Goal: Task Accomplishment & Management: Manage account settings

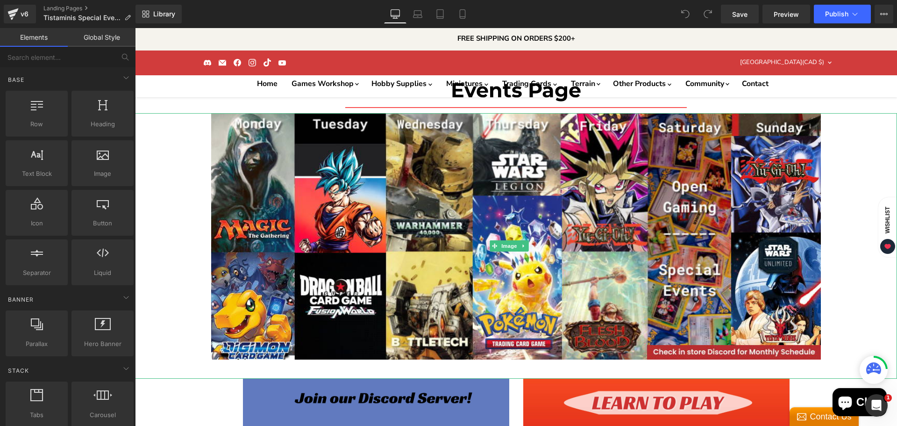
scroll to position [327, 0]
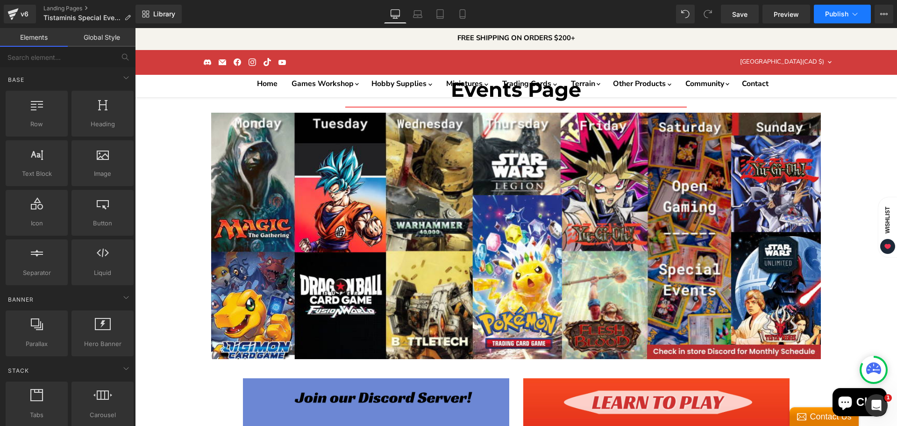
click at [823, 10] on button "Publish" at bounding box center [842, 14] width 57 height 19
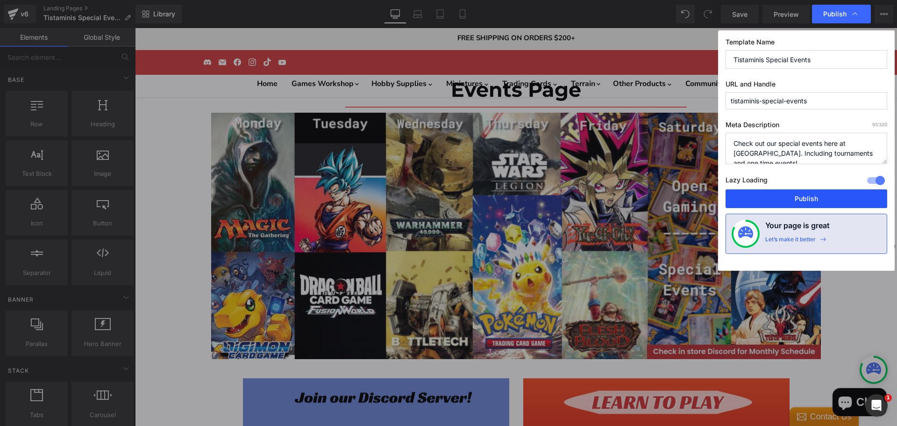
click at [754, 204] on button "Publish" at bounding box center [807, 198] width 162 height 19
